Goal: Use online tool/utility: Use online tool/utility

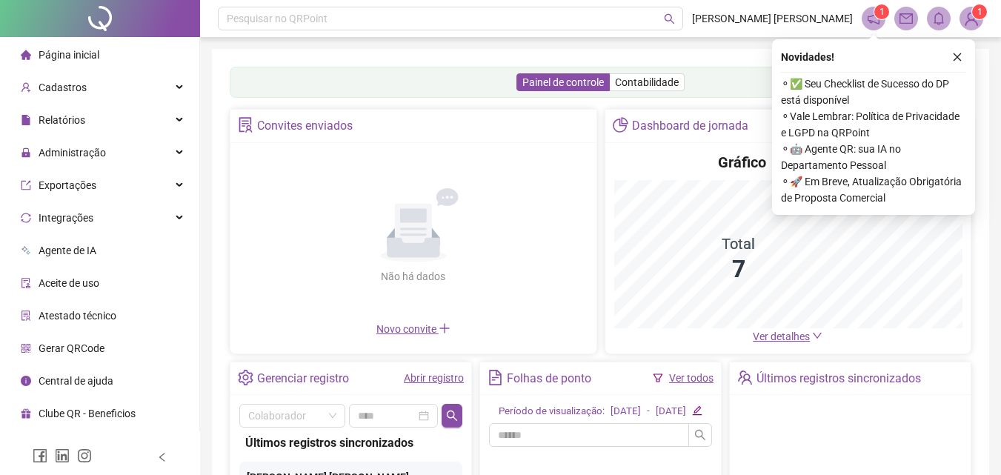
click at [93, 346] on span "Gerar QRCode" at bounding box center [72, 348] width 66 height 12
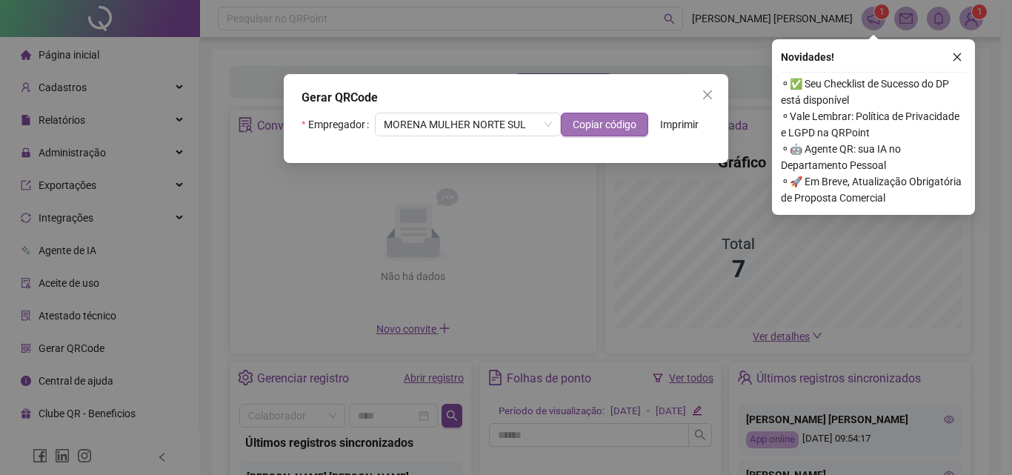
click at [601, 121] on span "Copiar código" at bounding box center [605, 124] width 64 height 16
